Goal: Transaction & Acquisition: Book appointment/travel/reservation

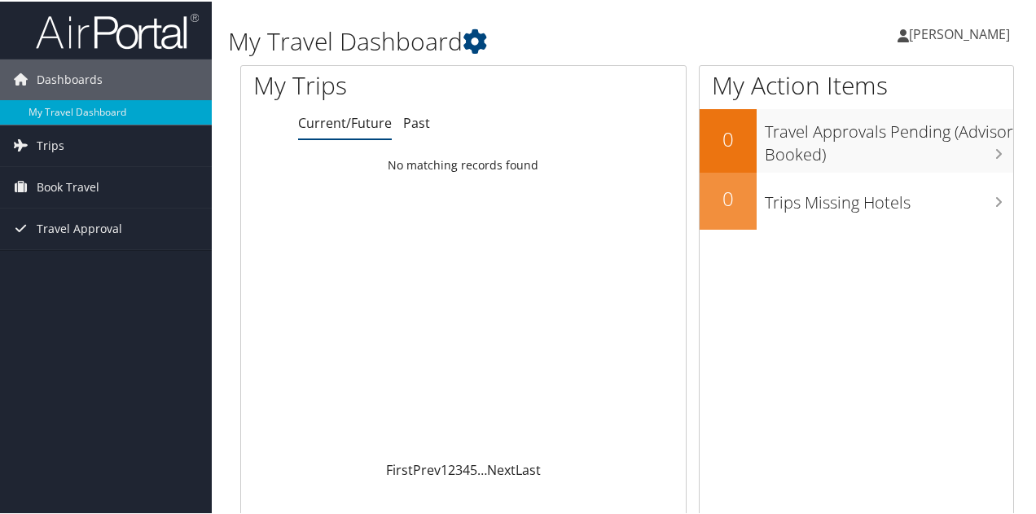
click at [967, 32] on span "[PERSON_NAME]" at bounding box center [959, 33] width 101 height 18
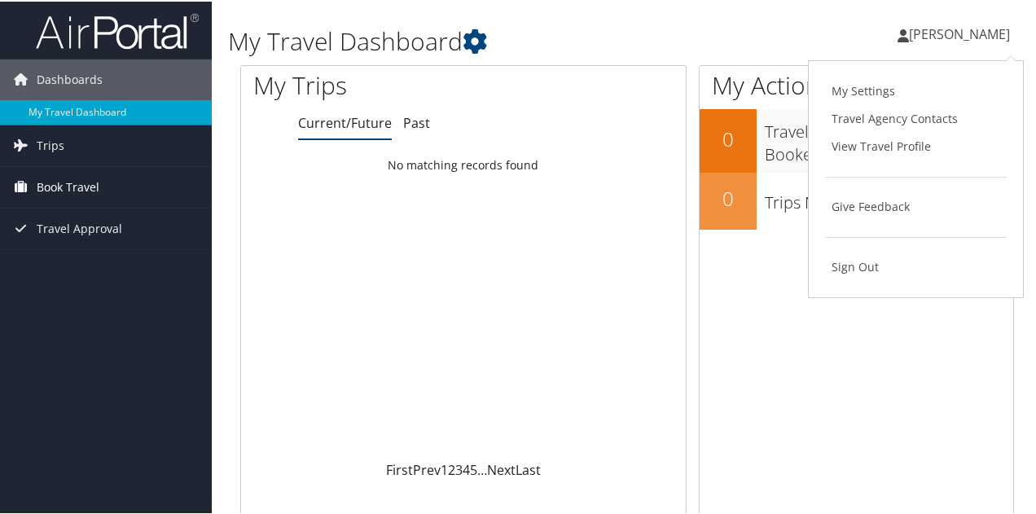
click at [93, 188] on span "Book Travel" at bounding box center [68, 185] width 63 height 41
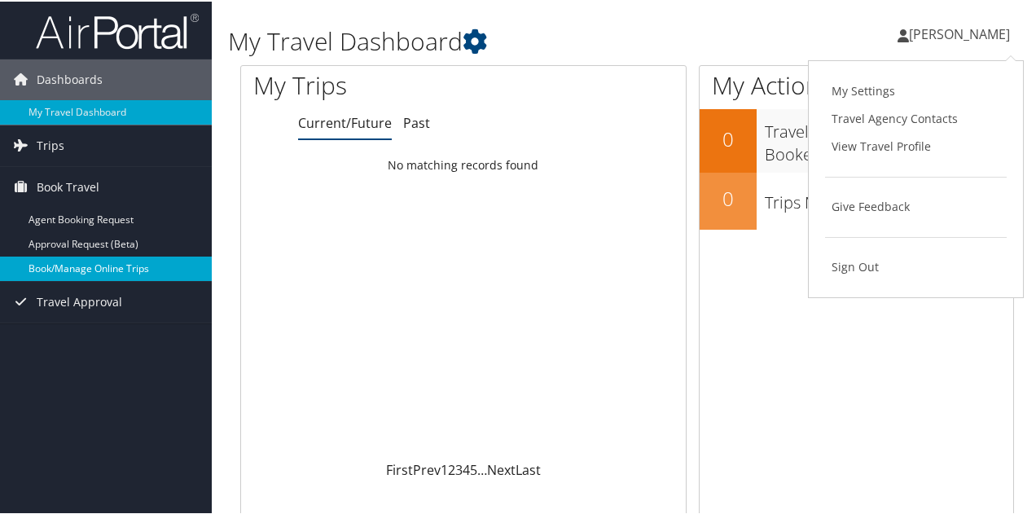
click at [119, 266] on link "Book/Manage Online Trips" at bounding box center [106, 267] width 212 height 24
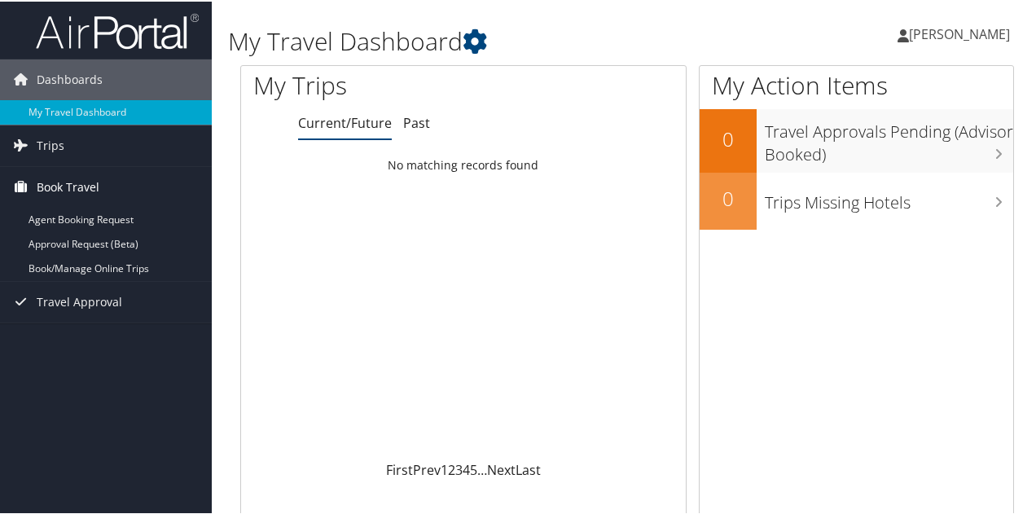
click at [77, 183] on span "Book Travel" at bounding box center [68, 185] width 63 height 41
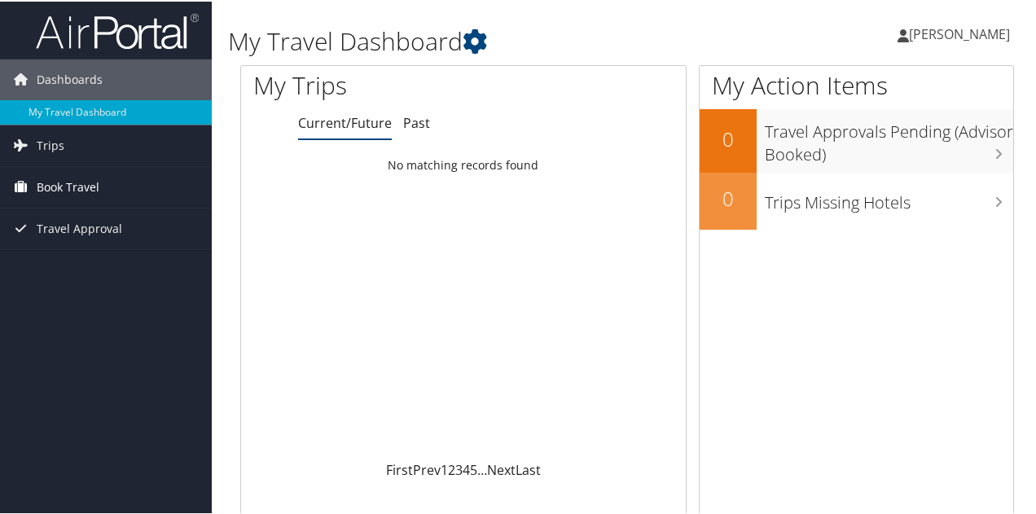
click at [77, 183] on span "Book Travel" at bounding box center [68, 185] width 63 height 41
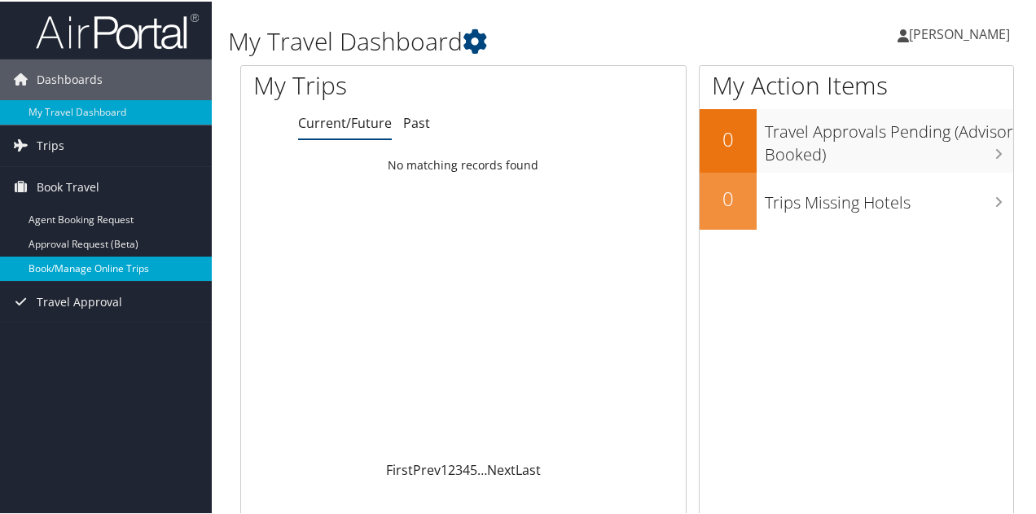
click at [74, 265] on link "Book/Manage Online Trips" at bounding box center [106, 267] width 212 height 24
